Goal: Find specific page/section

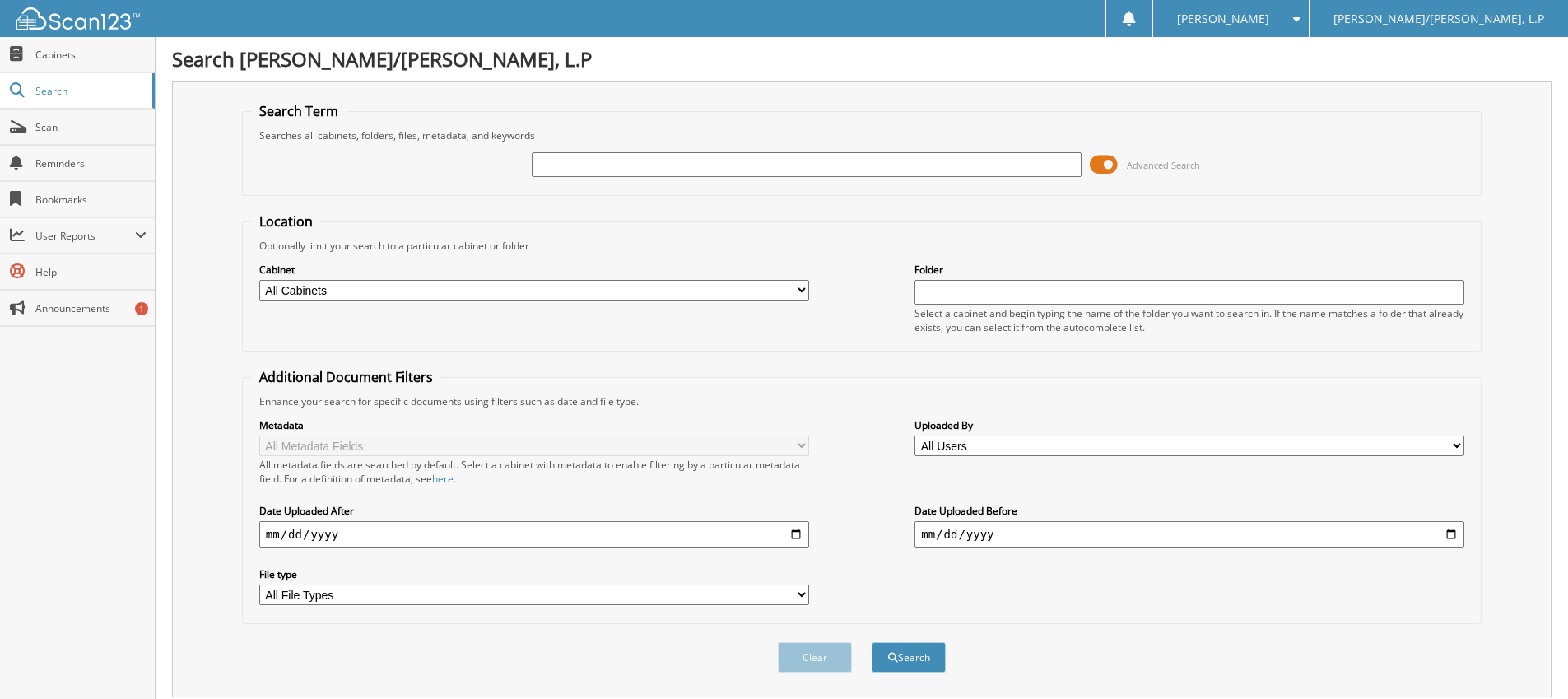
click at [585, 163] on input "text" at bounding box center [806, 165] width 549 height 25
click at [602, 165] on input "1FTEW1CPXMFB13105" at bounding box center [806, 165] width 549 height 25
type input "XMFB13105"
click at [920, 656] on button "Search" at bounding box center [908, 658] width 74 height 31
click at [542, 163] on input "XMFB13105" at bounding box center [806, 165] width 549 height 25
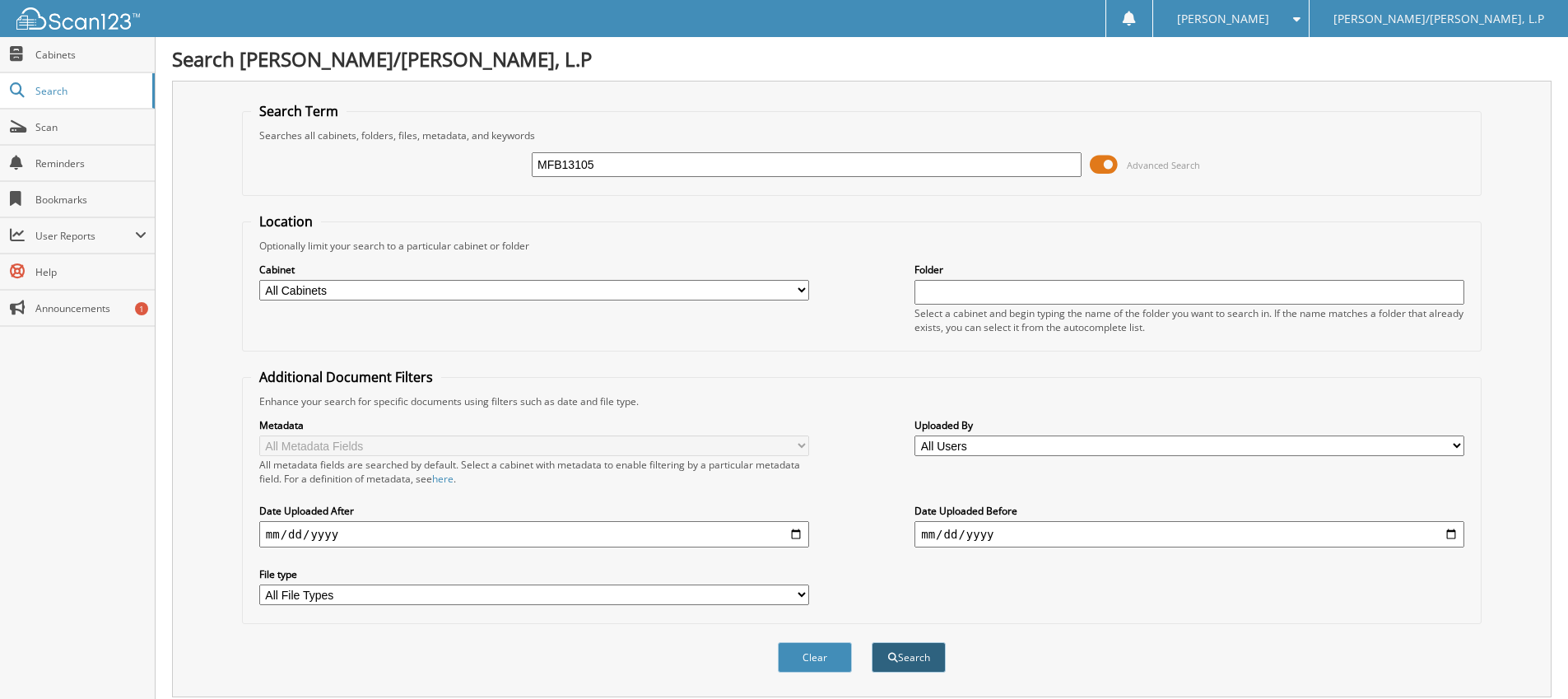
type input "MFB13105"
click at [920, 653] on button "Search" at bounding box center [908, 658] width 74 height 31
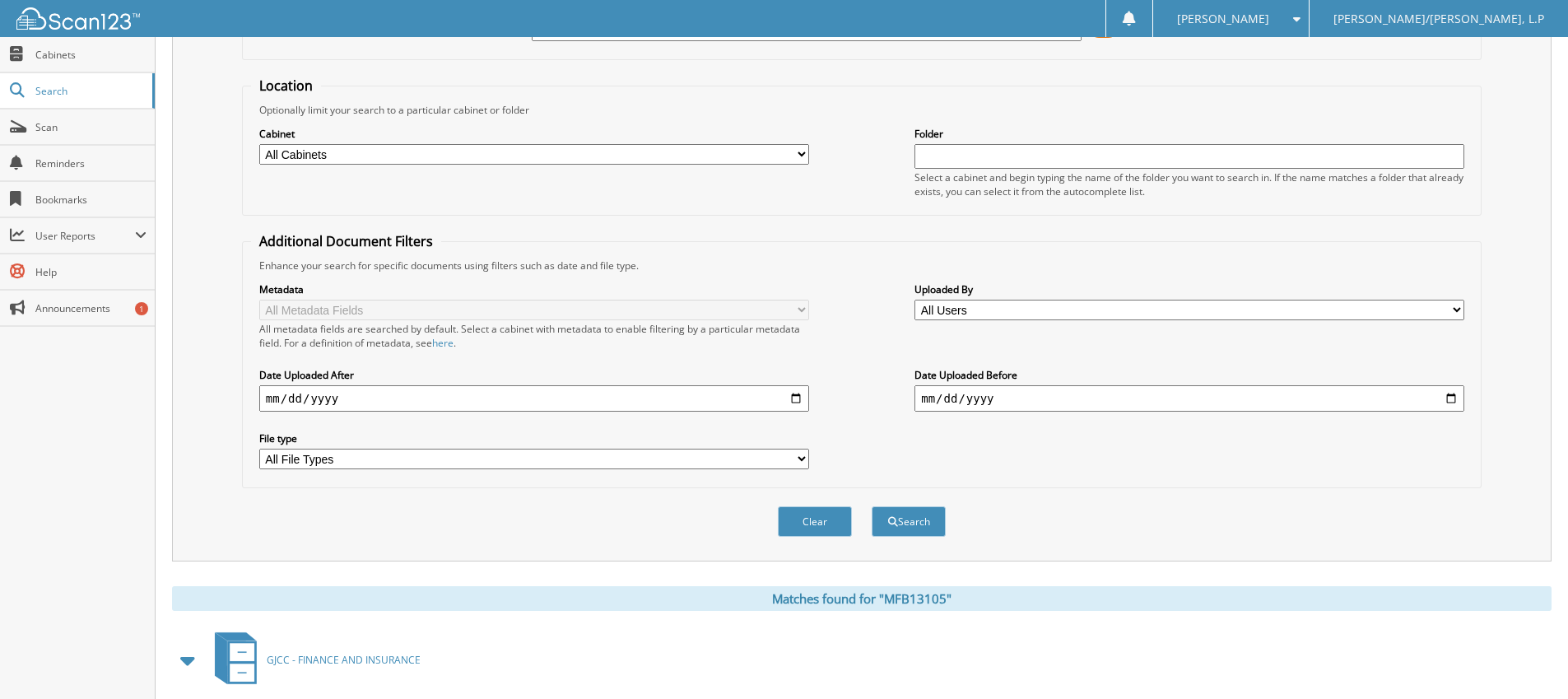
scroll to position [381, 0]
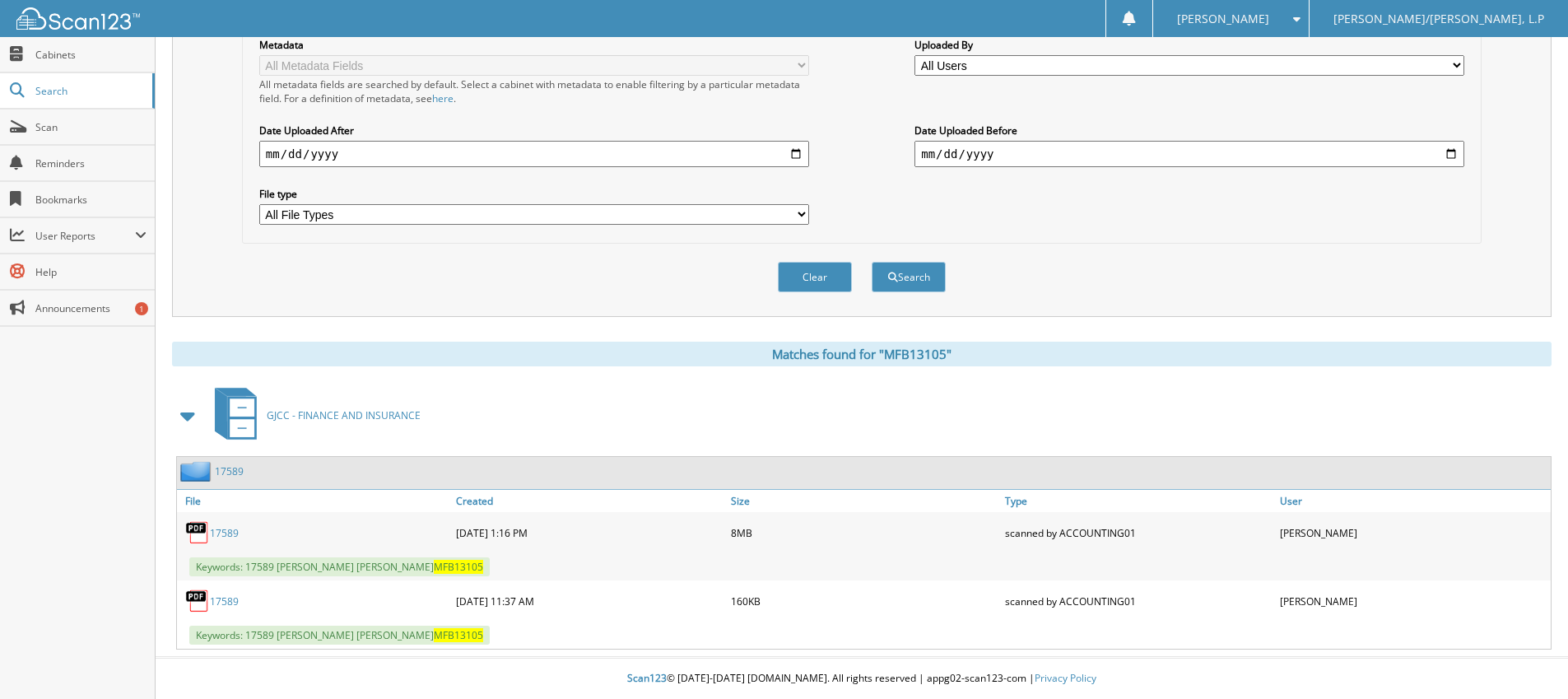
click at [230, 596] on link "17589" at bounding box center [224, 601] width 29 height 14
click at [212, 528] on link "17589" at bounding box center [224, 533] width 29 height 14
click at [225, 531] on link "17589" at bounding box center [224, 533] width 29 height 14
